Goal: Book appointment/travel/reservation

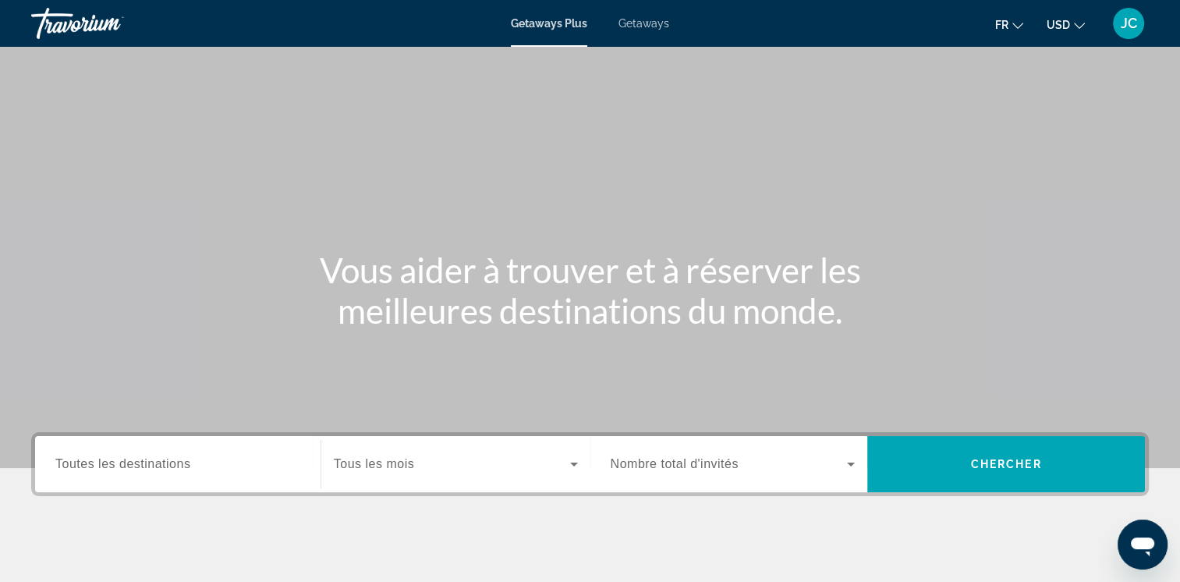
click at [635, 27] on span "Getaways" at bounding box center [643, 23] width 51 height 12
drag, startPoint x: 184, startPoint y: 472, endPoint x: 178, endPoint y: 457, distance: 16.8
click at [178, 457] on div "Destination Toutes les destinations" at bounding box center [177, 464] width 245 height 44
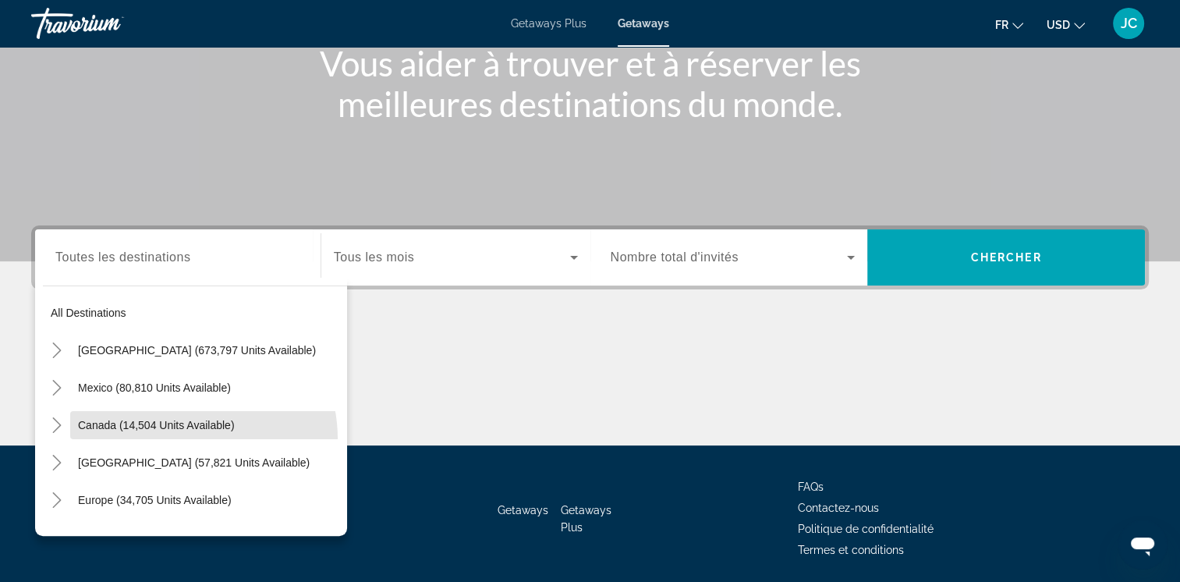
scroll to position [260, 0]
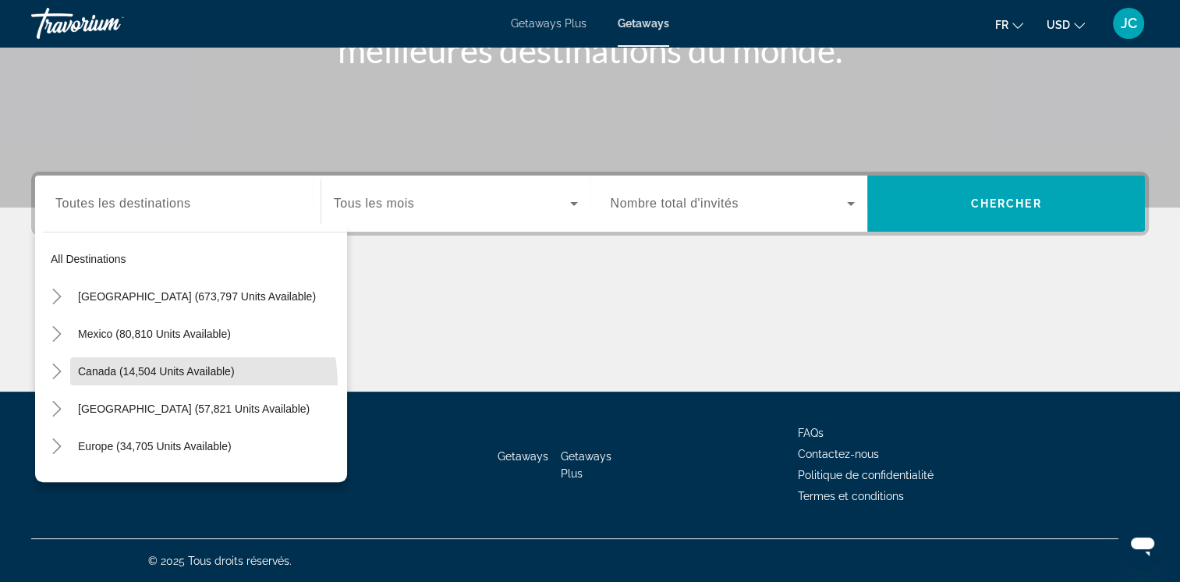
click at [178, 457] on mat-tree "All destinations United States (673,797 units available) Mexico (80,810 units a…" at bounding box center [195, 483] width 304 height 486
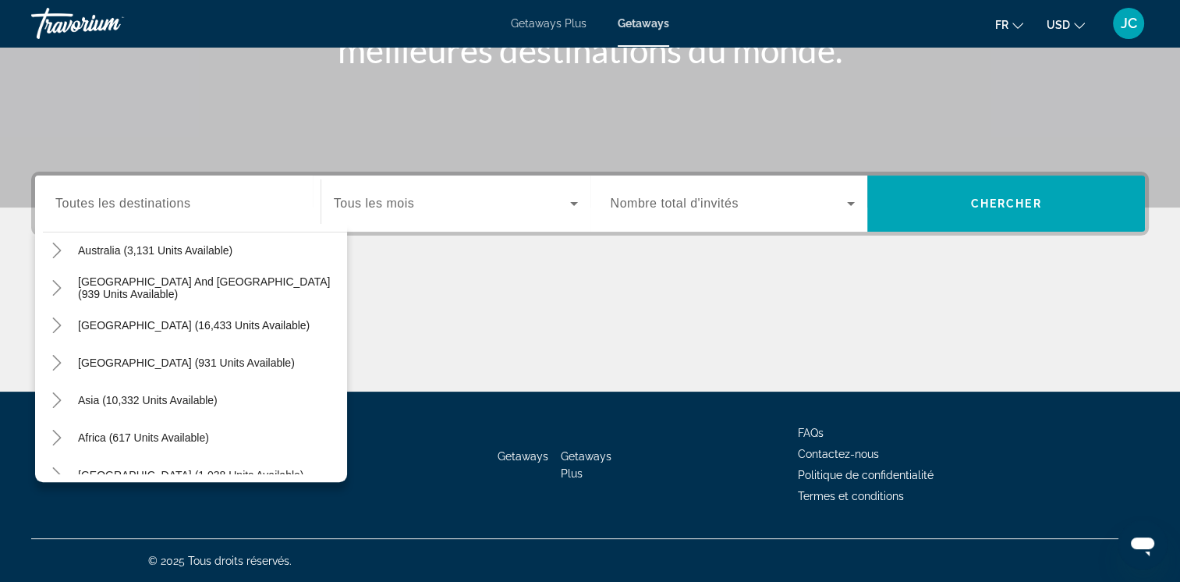
scroll to position [253, 0]
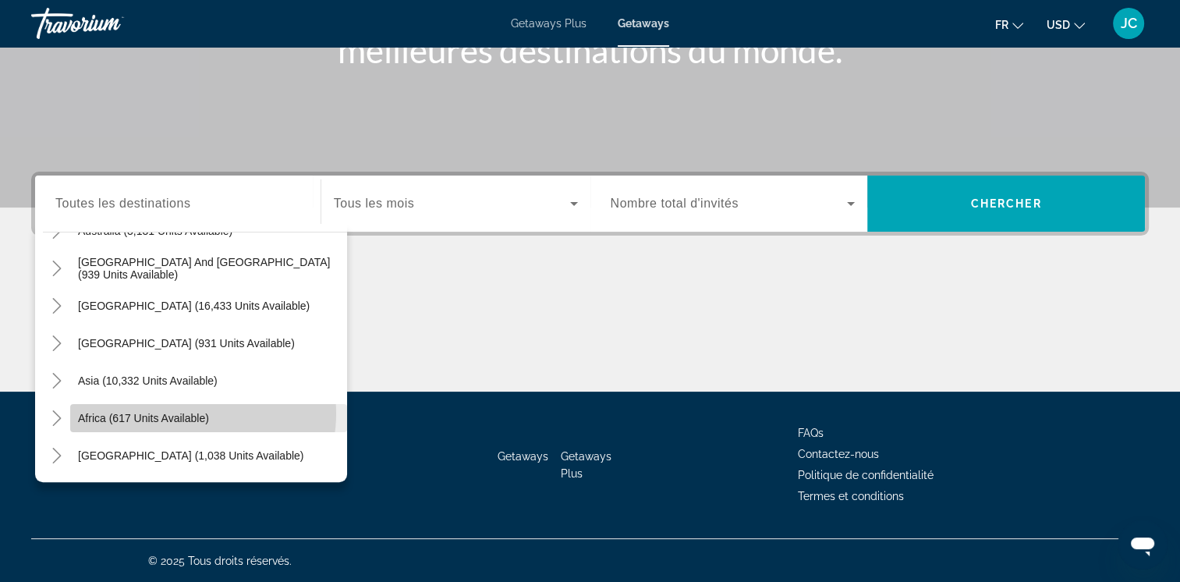
click at [190, 412] on span "Africa (617 units available)" at bounding box center [143, 418] width 131 height 12
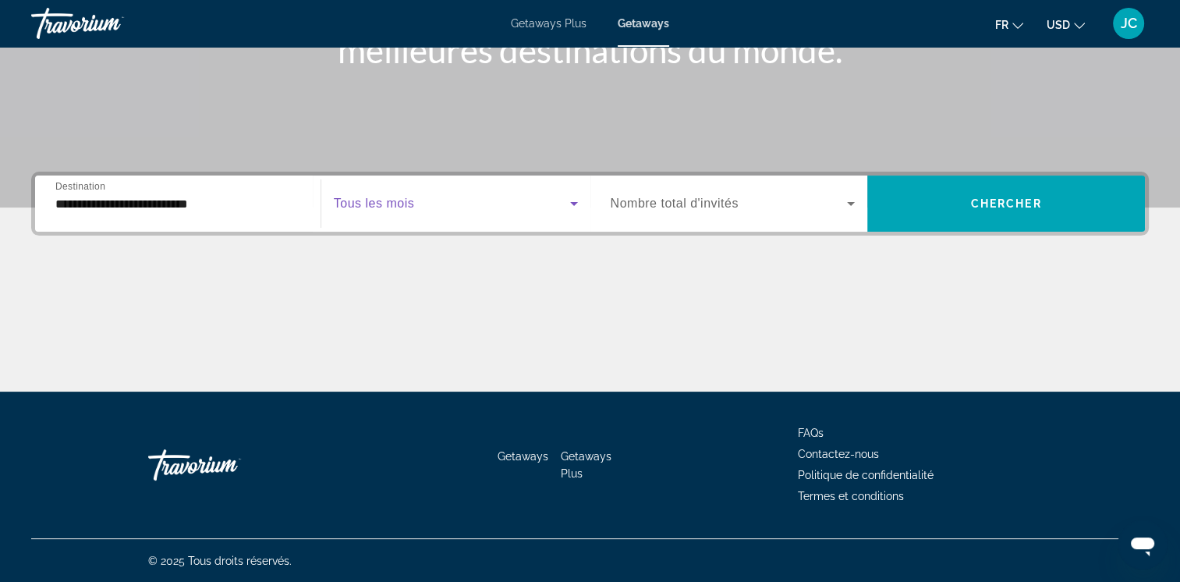
click at [424, 204] on span "Search widget" at bounding box center [452, 203] width 236 height 19
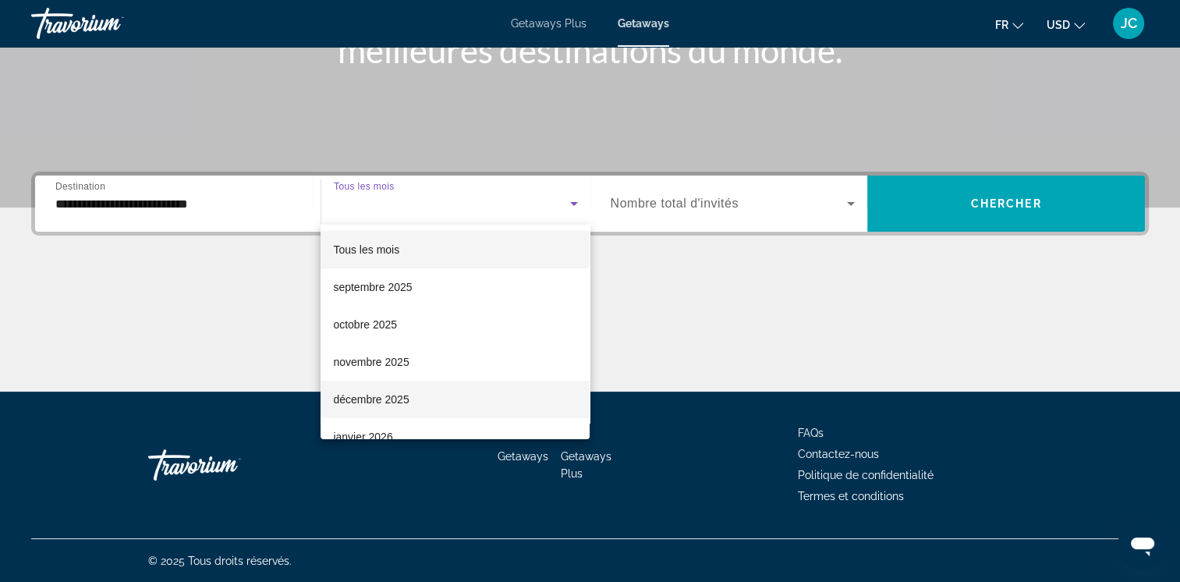
click at [396, 394] on span "décembre 2025" at bounding box center [371, 399] width 76 height 19
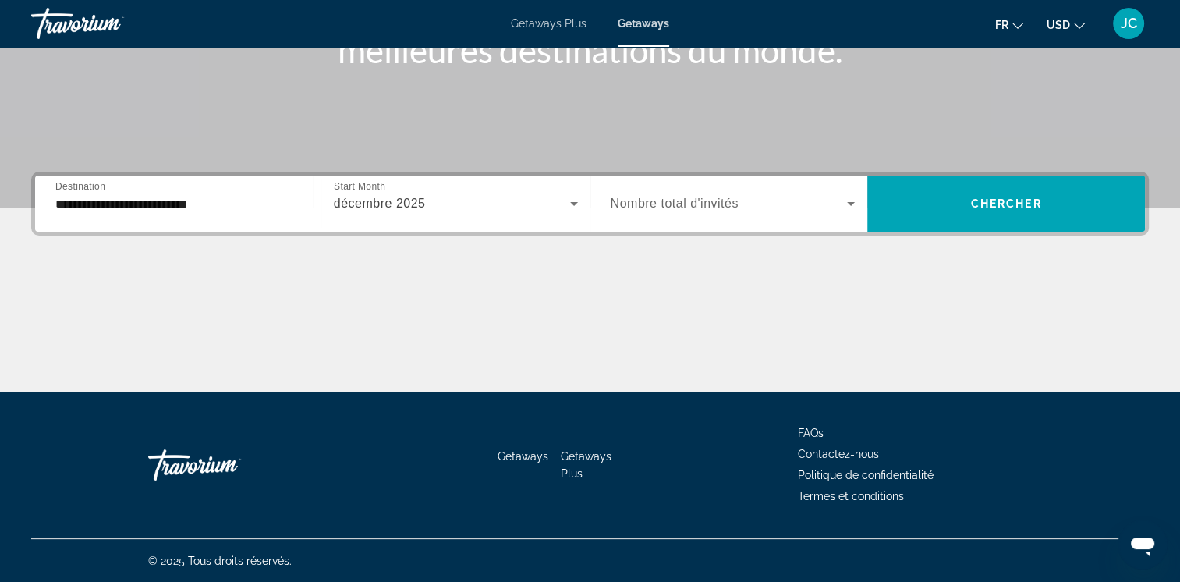
click at [685, 205] on span "Nombre total d'invités" at bounding box center [674, 202] width 128 height 13
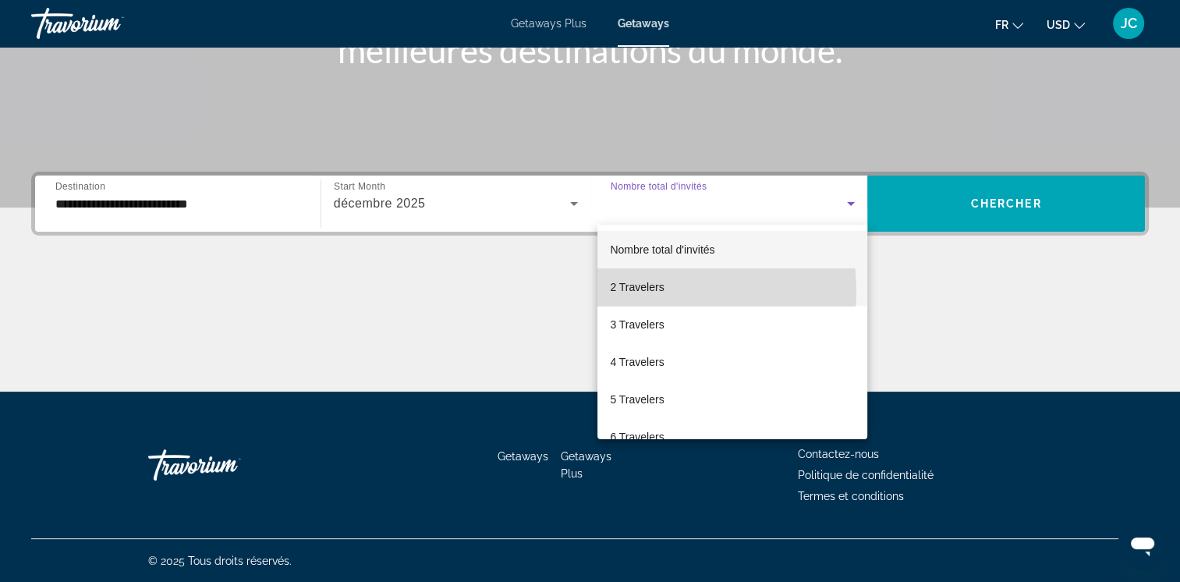
click at [642, 291] on span "2 Travelers" at bounding box center [637, 287] width 54 height 19
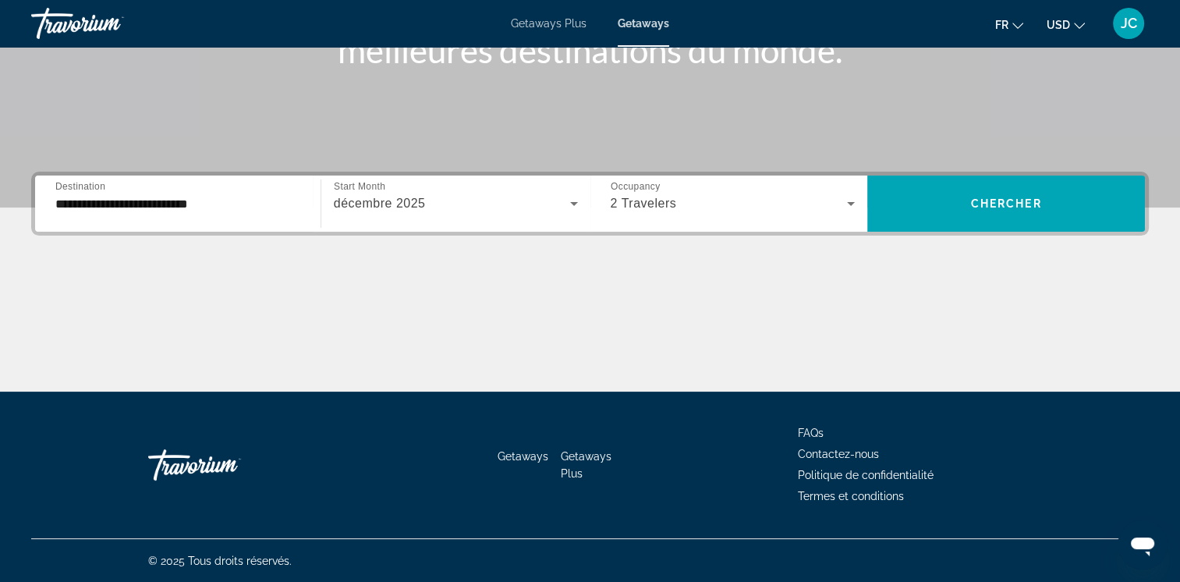
click at [240, 212] on div "**********" at bounding box center [177, 204] width 245 height 44
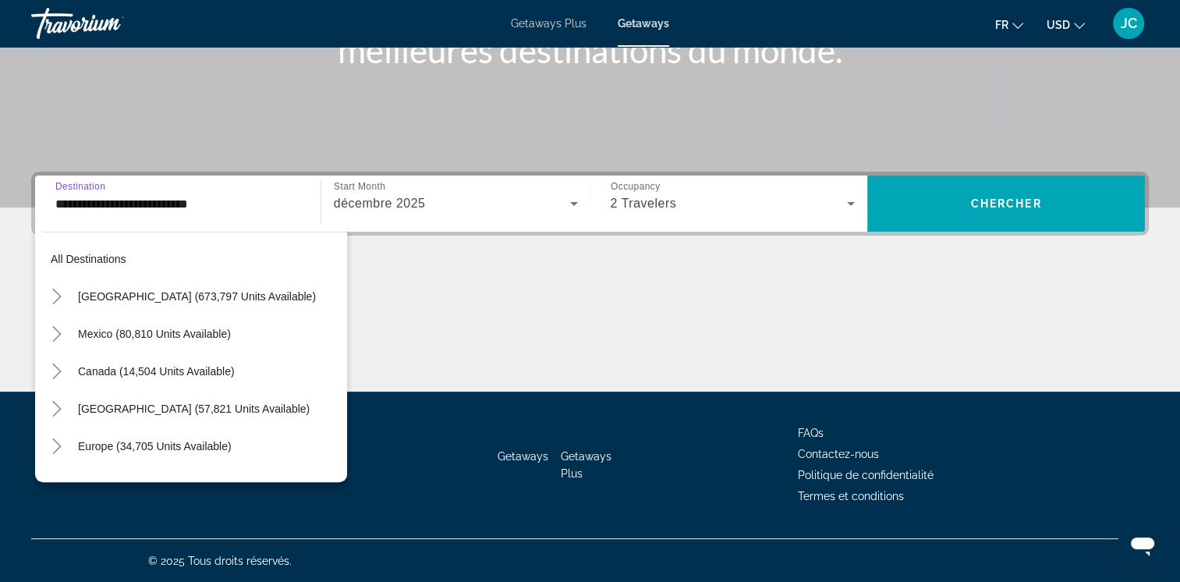
scroll to position [317, 0]
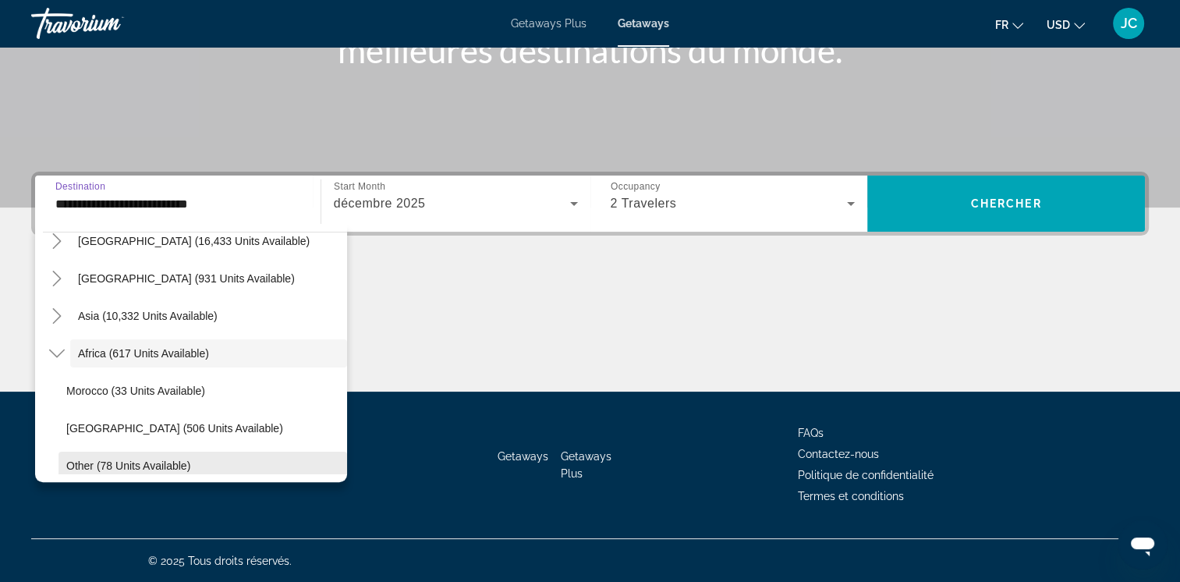
click at [143, 464] on span "Other (78 units available)" at bounding box center [128, 465] width 124 height 12
type input "**********"
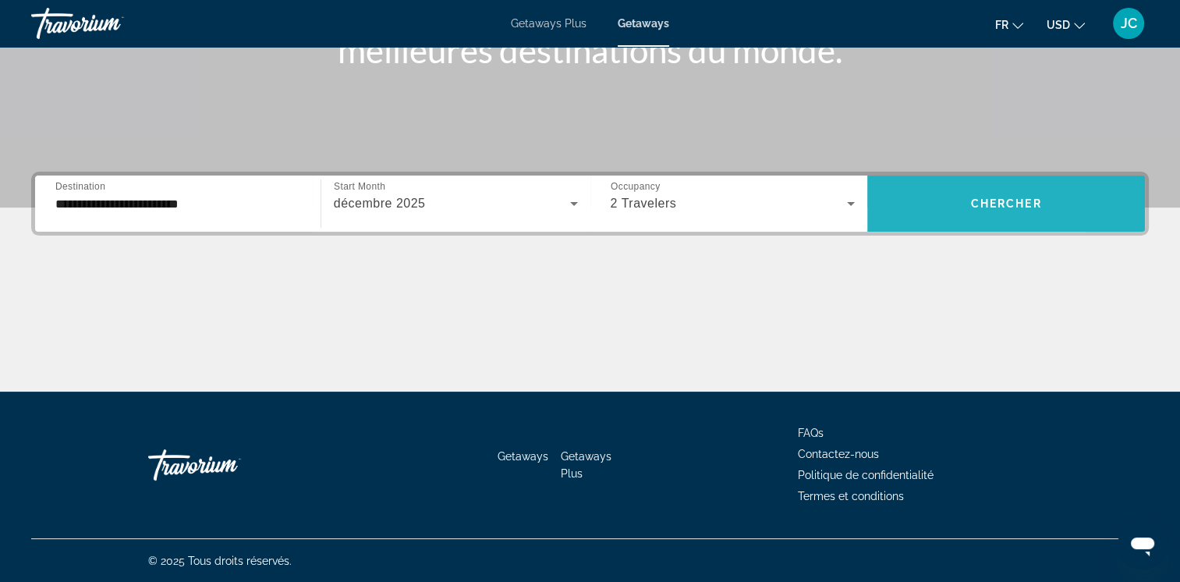
click at [918, 207] on span "Search widget" at bounding box center [1006, 203] width 278 height 37
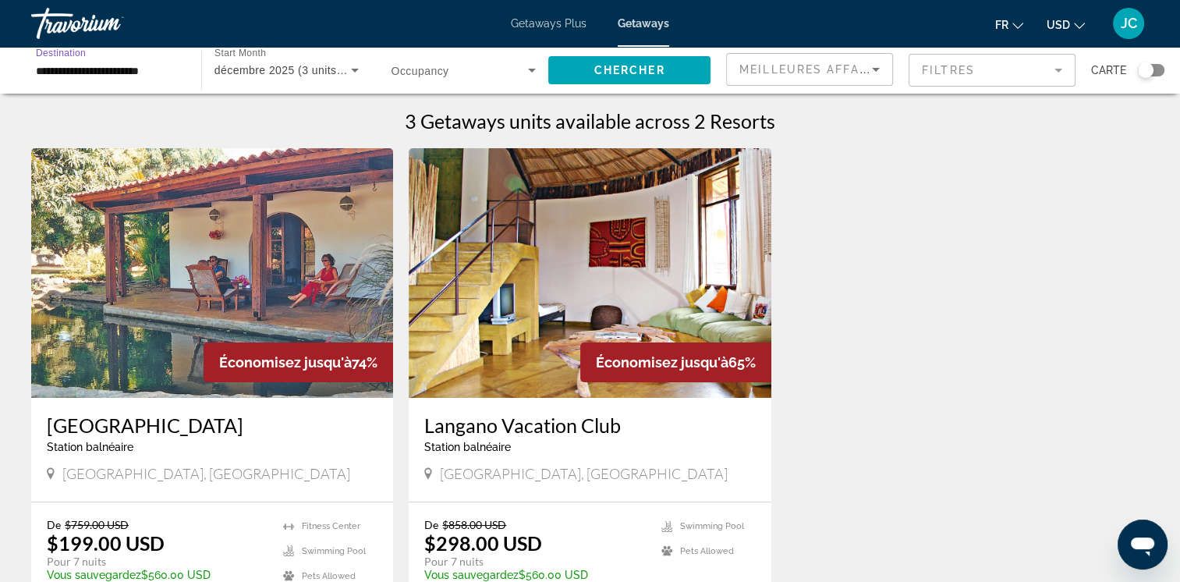
click at [161, 73] on input "**********" at bounding box center [108, 71] width 145 height 19
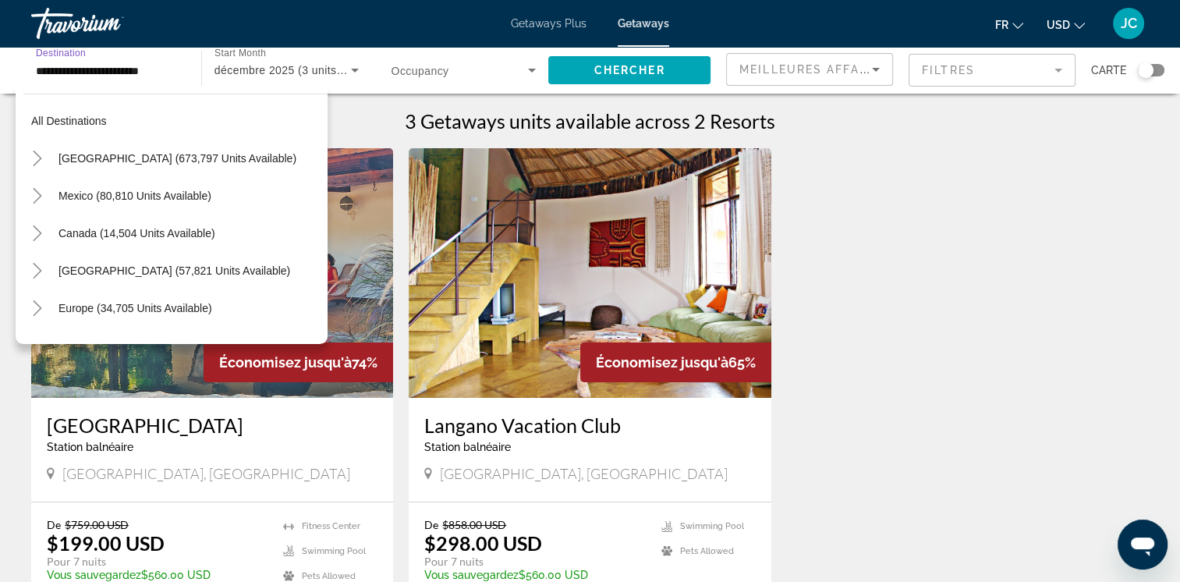
scroll to position [365, 0]
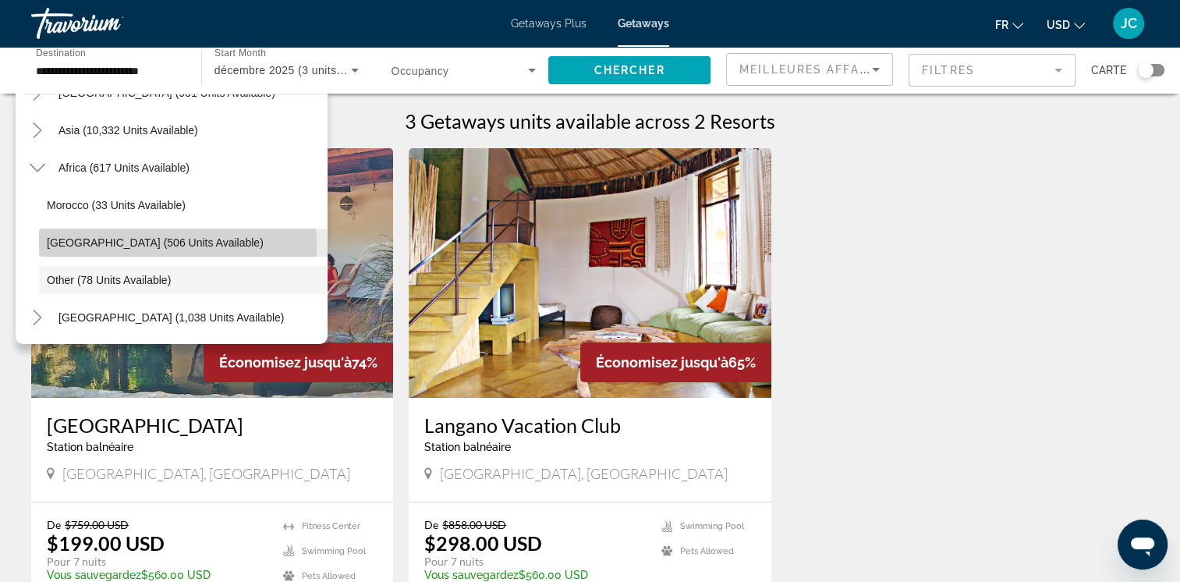
click at [134, 245] on span "South Africa (506 units available)" at bounding box center [155, 242] width 217 height 12
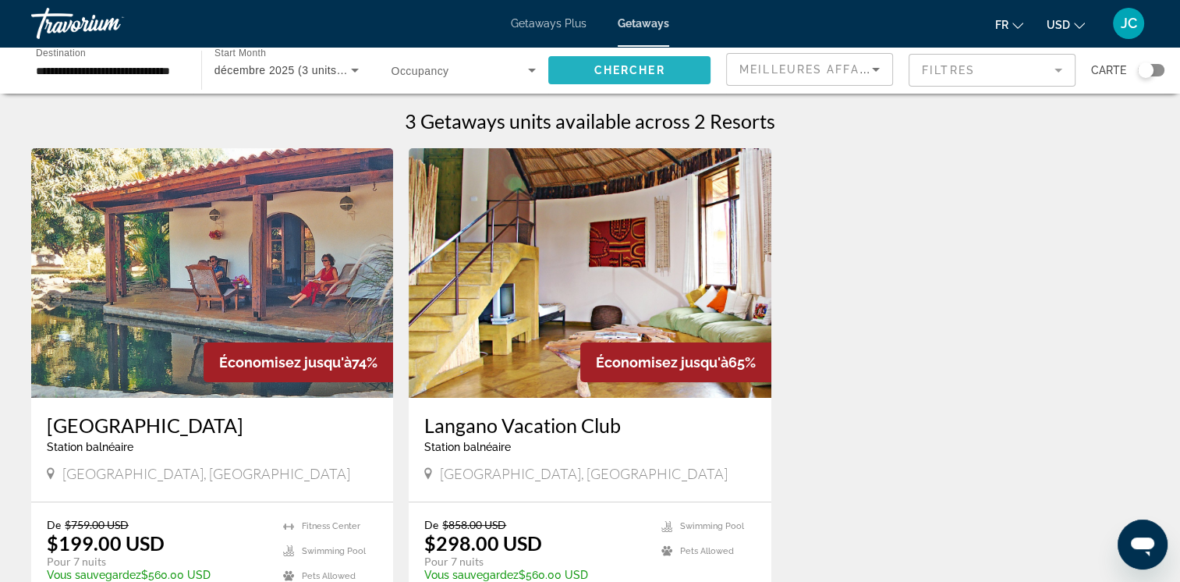
click at [596, 76] on span "Search widget" at bounding box center [629, 69] width 162 height 37
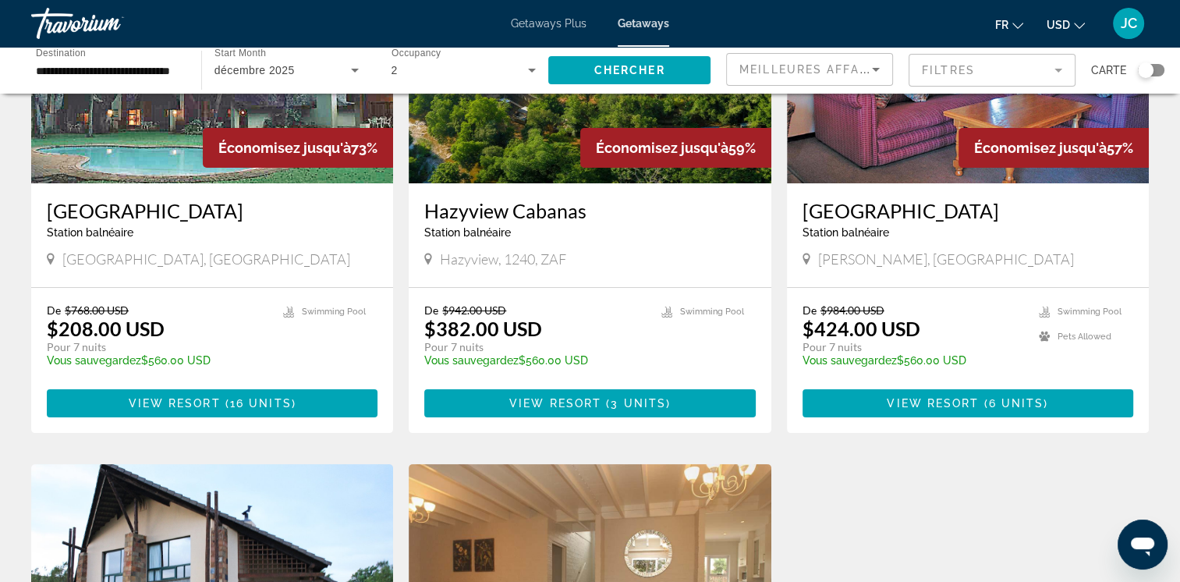
scroll to position [149, 0]
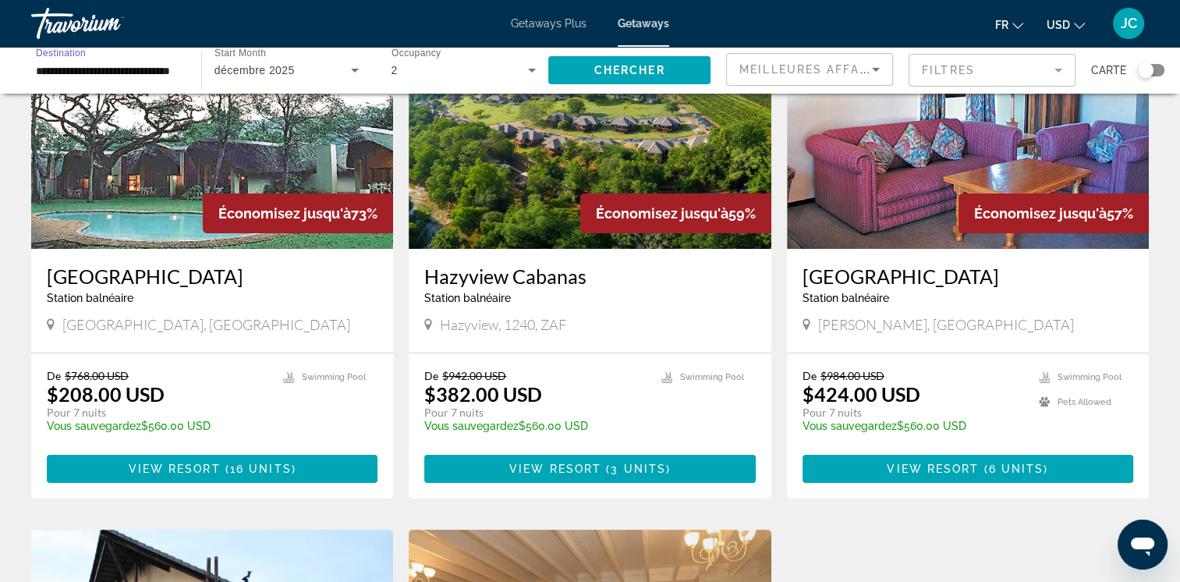
click at [175, 69] on input "**********" at bounding box center [108, 71] width 145 height 19
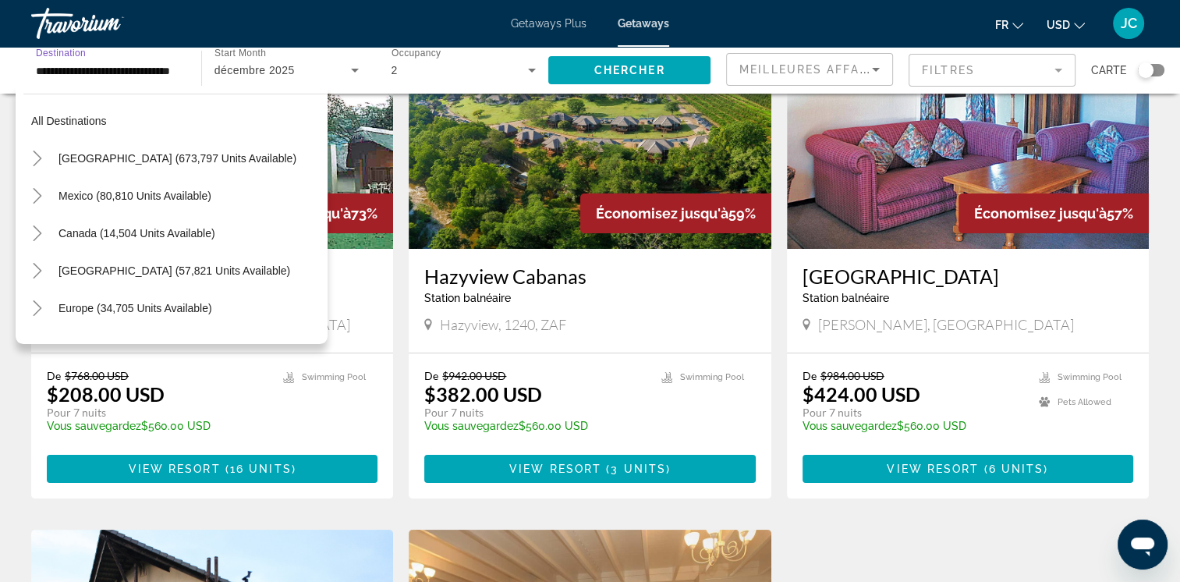
scroll to position [365, 0]
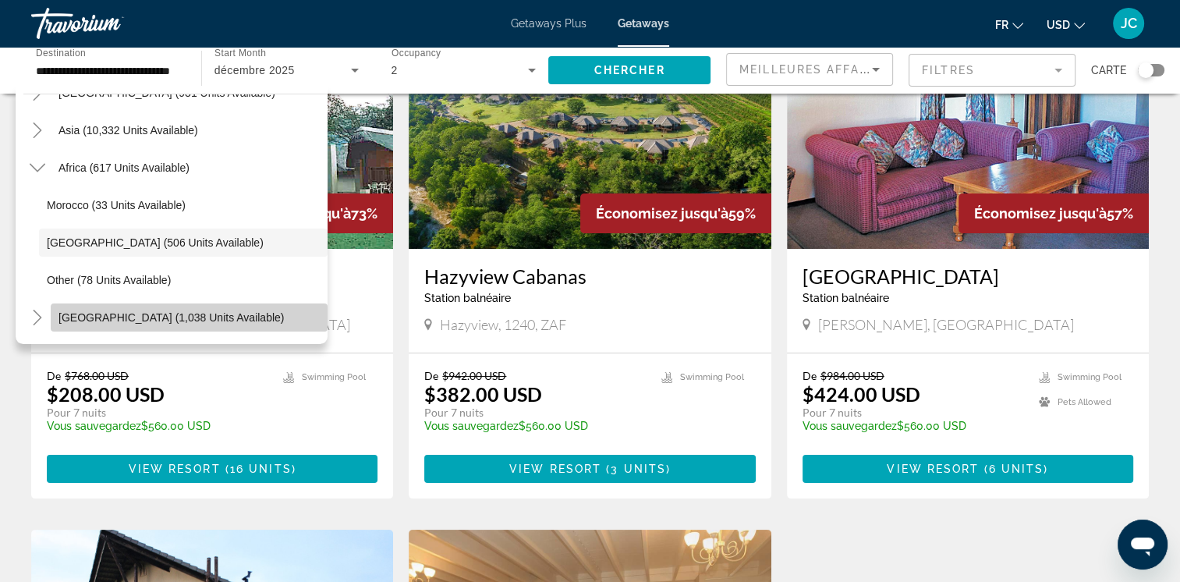
click at [193, 320] on span "Middle East (1,038 units available)" at bounding box center [170, 317] width 225 height 12
type input "**********"
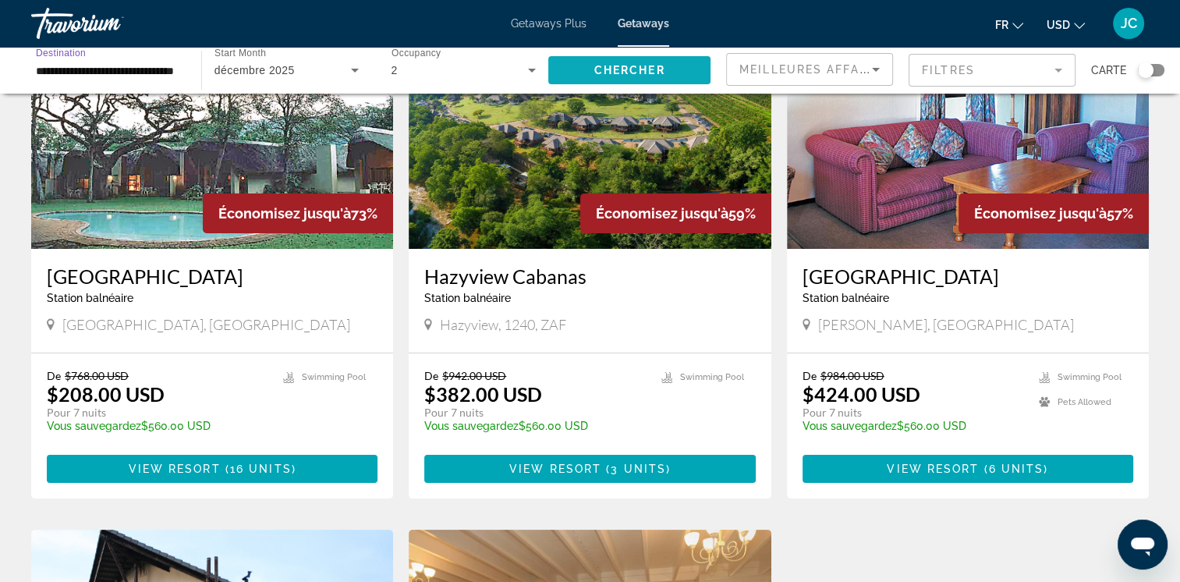
click at [657, 65] on span "Chercher" at bounding box center [629, 70] width 71 height 12
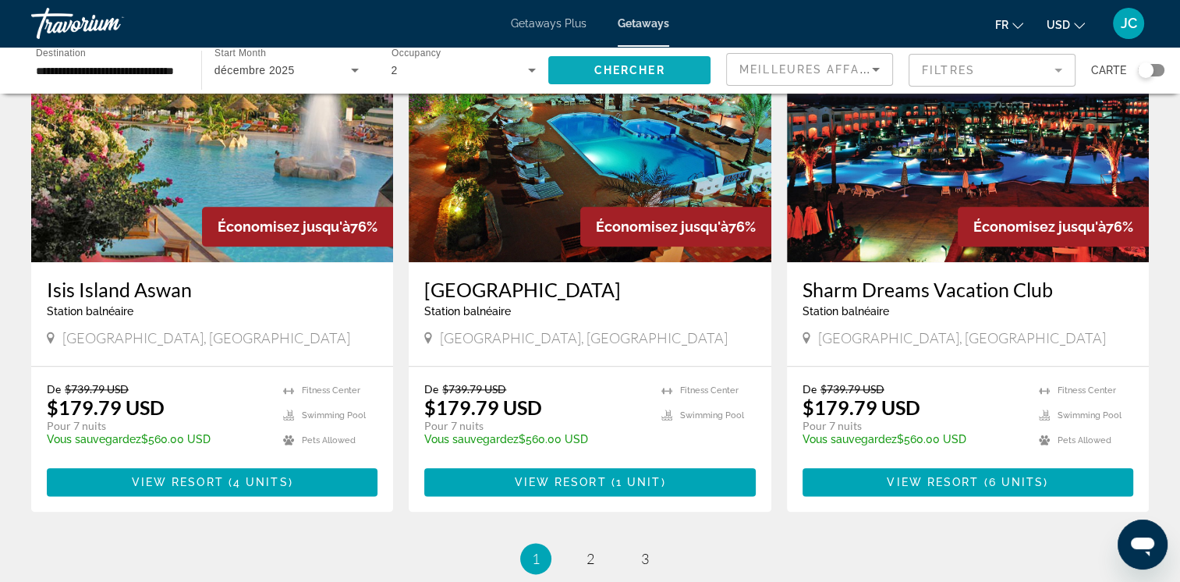
scroll to position [1840, 0]
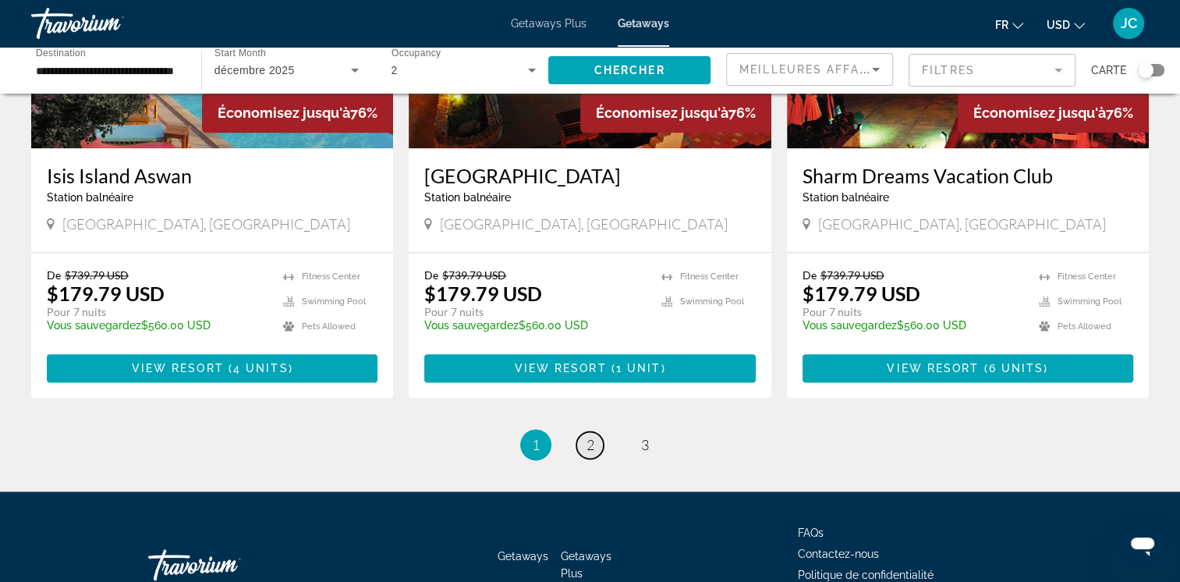
click at [593, 451] on span "2" at bounding box center [590, 444] width 8 height 17
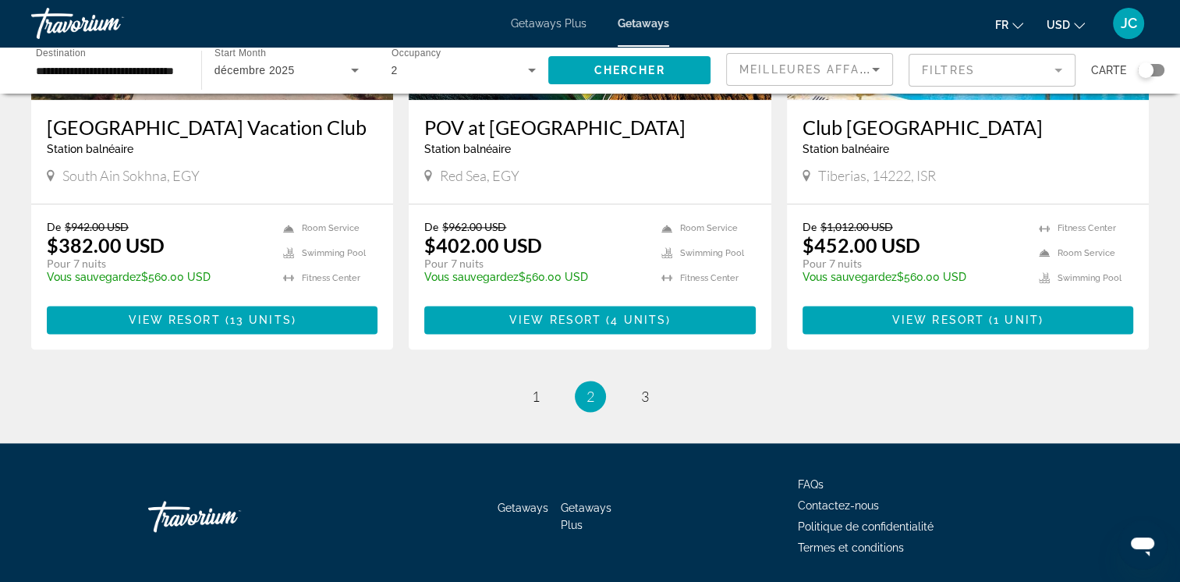
scroll to position [1952, 0]
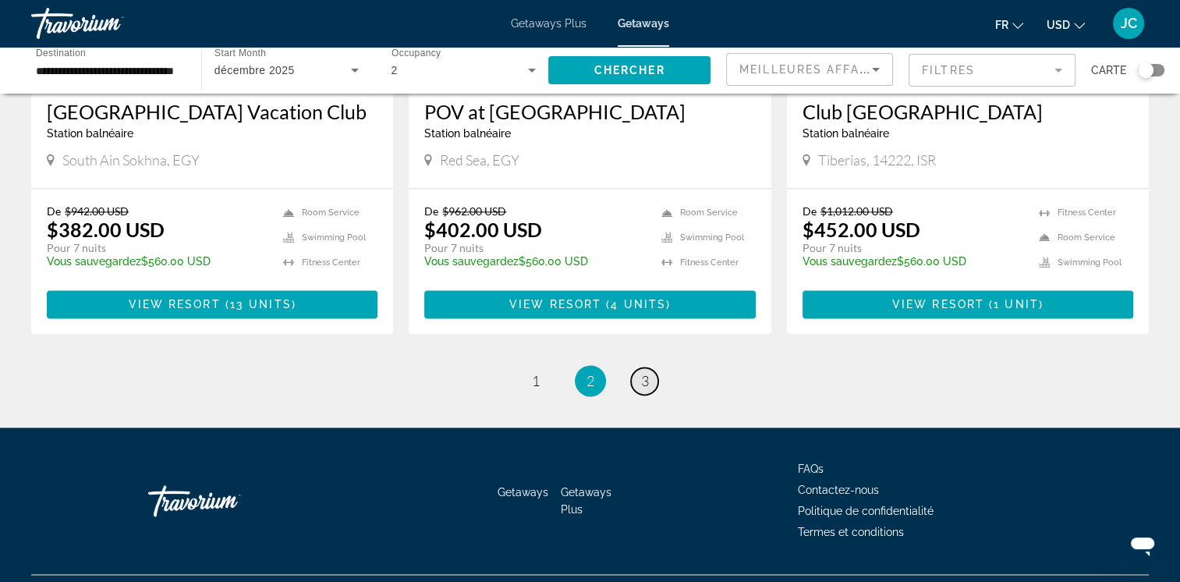
click at [649, 367] on link "page 3" at bounding box center [644, 380] width 27 height 27
